Goal: Information Seeking & Learning: Learn about a topic

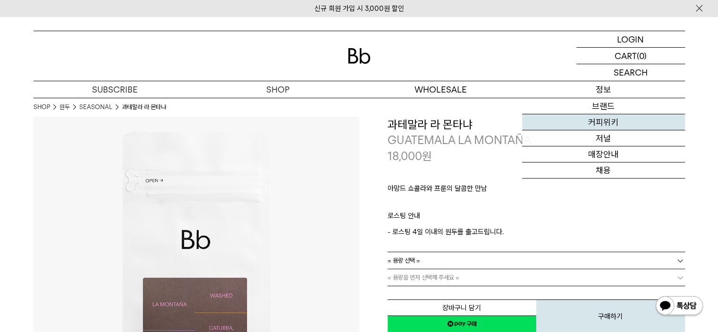
click at [609, 126] on link "커피위키" at bounding box center [603, 122] width 163 height 16
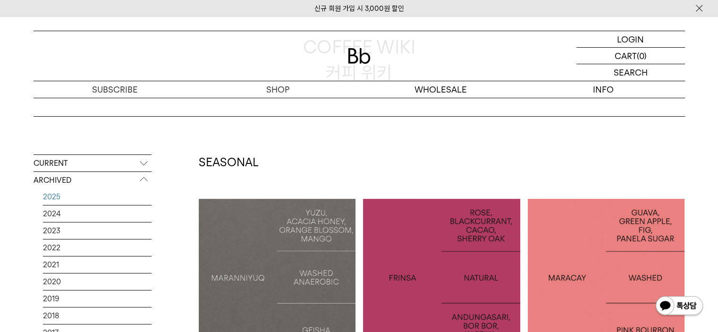
click at [100, 205] on link "2025" at bounding box center [97, 196] width 109 height 17
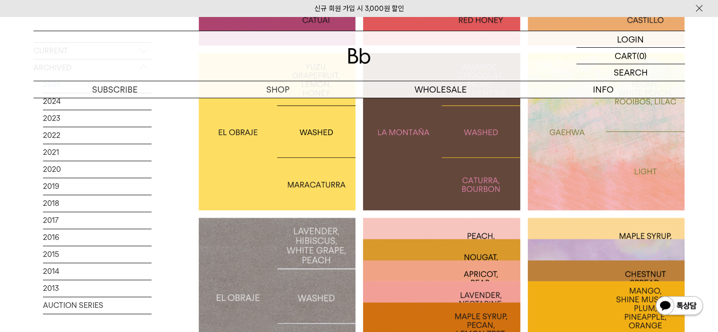
scroll to position [1224, 0]
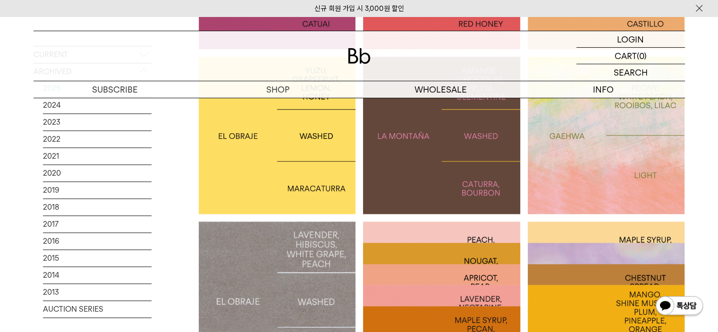
click at [444, 162] on div at bounding box center [441, 135] width 157 height 157
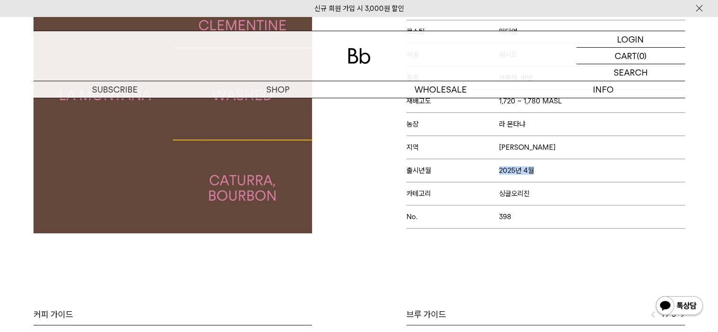
drag, startPoint x: 500, startPoint y: 172, endPoint x: 546, endPoint y: 176, distance: 46.0
click at [546, 176] on p "출시년월 2025년 4월" at bounding box center [546, 170] width 279 height 23
